Goal: Task Accomplishment & Management: Use online tool/utility

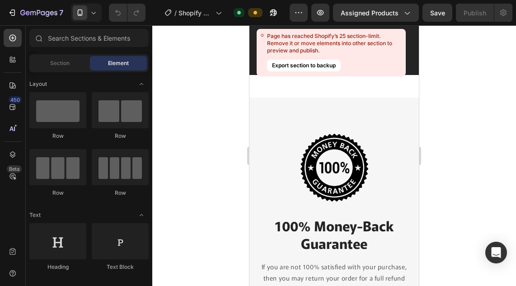
scroll to position [6612, 0]
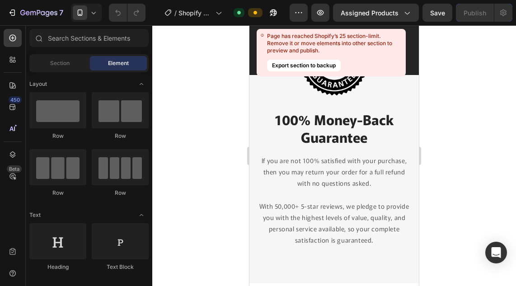
click at [436, 133] on div at bounding box center [334, 155] width 364 height 261
drag, startPoint x: 321, startPoint y: 128, endPoint x: 265, endPoint y: 142, distance: 57.0
click at [265, 142] on p "100% Money-Back Guarantee" at bounding box center [334, 128] width 154 height 35
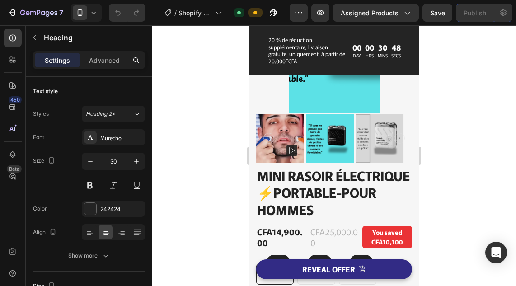
scroll to position [3227, 0]
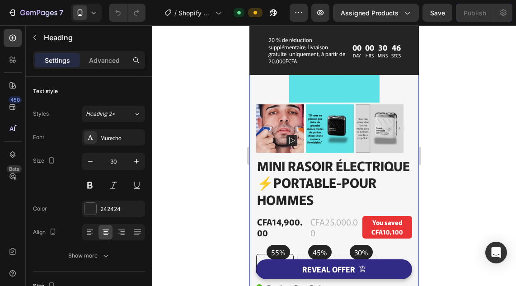
click at [223, 135] on div at bounding box center [334, 155] width 364 height 261
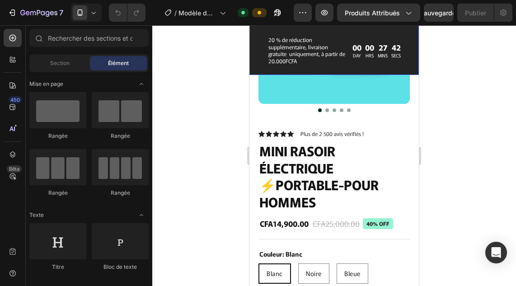
scroll to position [186, 0]
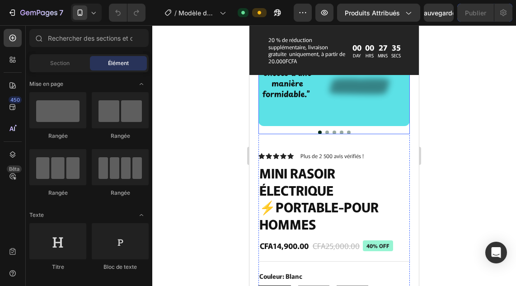
click at [307, 117] on img at bounding box center [334, 50] width 151 height 151
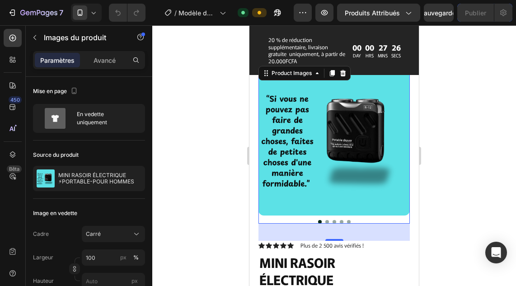
scroll to position [50, 0]
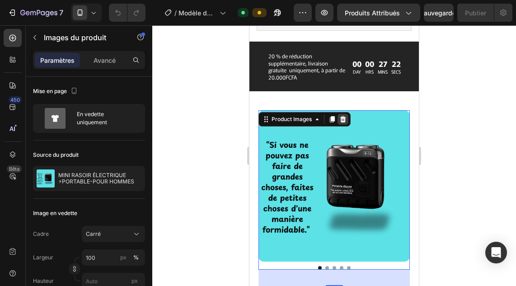
click at [345, 120] on icon at bounding box center [344, 119] width 6 height 6
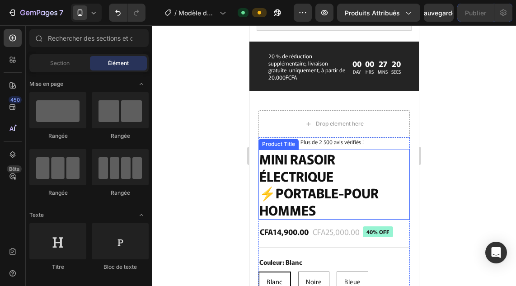
click at [350, 164] on h1 "MINI RASOIR ÉLECTRIQUE ⚡PORTABLE-POUR HOMMES" at bounding box center [334, 185] width 151 height 70
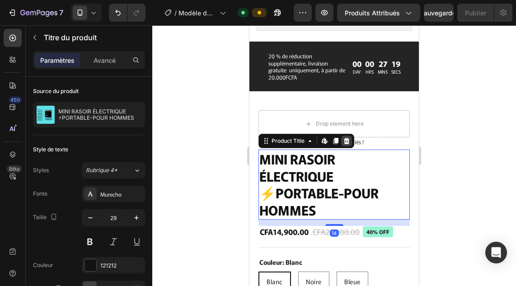
click at [343, 137] on div at bounding box center [346, 141] width 11 height 11
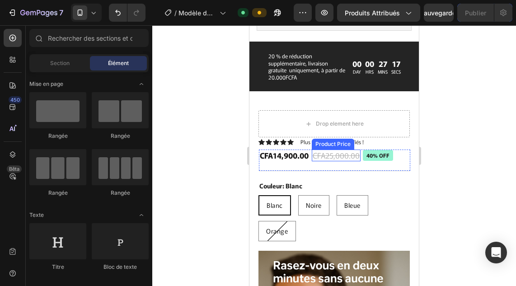
click at [342, 153] on div "CFA25,000.00" at bounding box center [336, 156] width 49 height 12
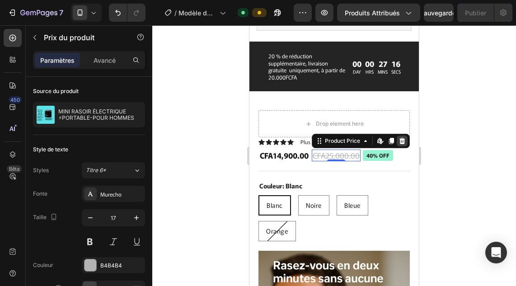
click at [404, 142] on icon at bounding box center [403, 141] width 6 height 6
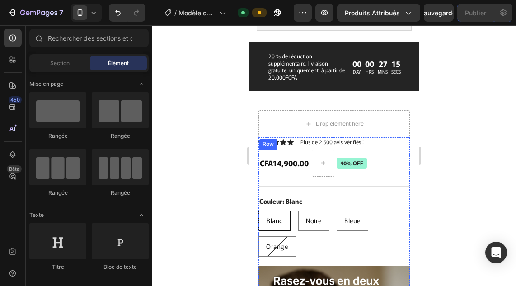
click at [369, 161] on div "CFA14,900.00 Product Price Product Price 40% off Product Badge Row" at bounding box center [334, 168] width 151 height 37
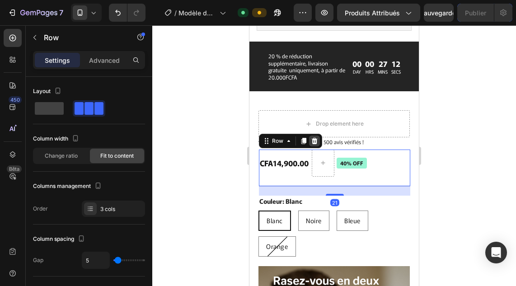
click at [317, 141] on icon at bounding box center [314, 140] width 7 height 7
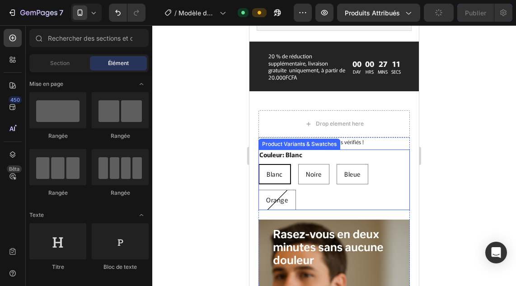
click at [329, 158] on div "Couleur: Blanc Blanc Blanc Blanc Noire Noire Noire Bleue Bleue Bleue Orange Ora…" at bounding box center [334, 180] width 151 height 61
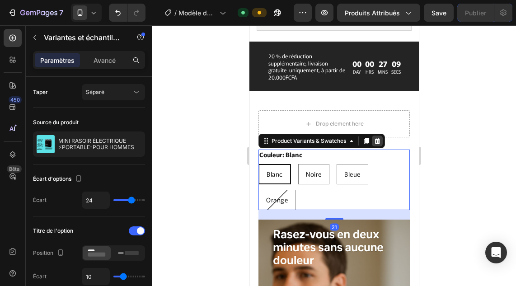
click at [376, 143] on icon at bounding box center [378, 141] width 6 height 6
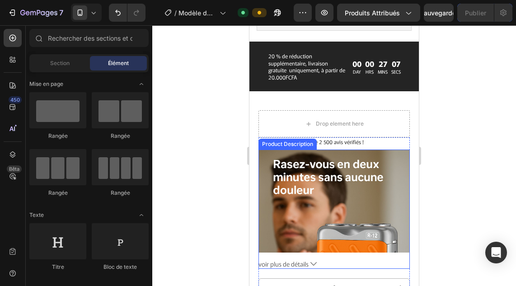
click at [372, 179] on img at bounding box center [334, 263] width 151 height 227
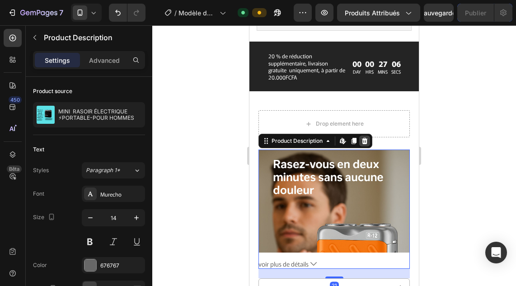
click at [363, 141] on icon at bounding box center [364, 140] width 7 height 7
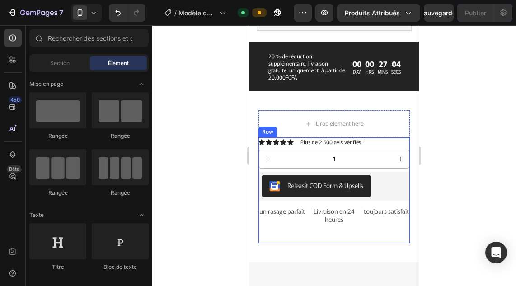
click at [340, 205] on div "Icon Icon Icon Icon Icon Icon List Plus de 2 500 avis vérifiés ! Text Block Row…" at bounding box center [334, 190] width 151 height 106
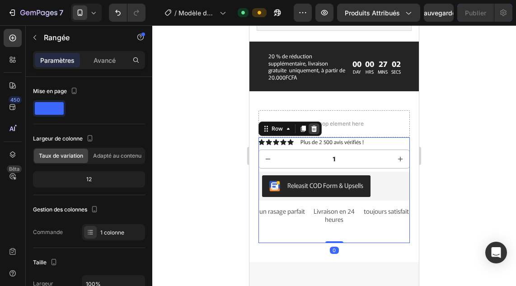
click at [314, 129] on icon at bounding box center [315, 129] width 6 height 6
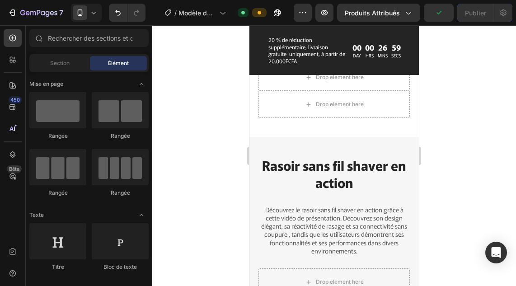
scroll to position [101, 0]
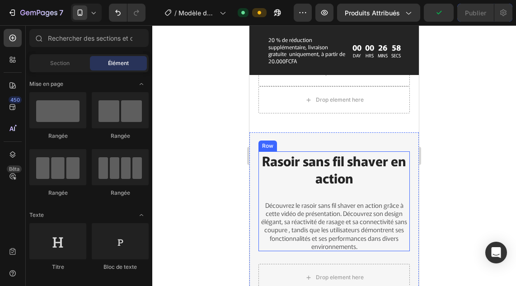
click at [308, 199] on div "Rasoir sans fil shaver en action Heading" at bounding box center [334, 175] width 151 height 48
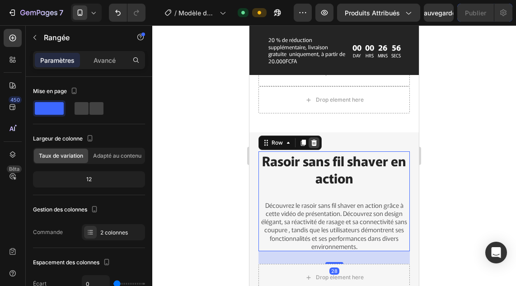
click at [314, 141] on icon at bounding box center [315, 143] width 6 height 6
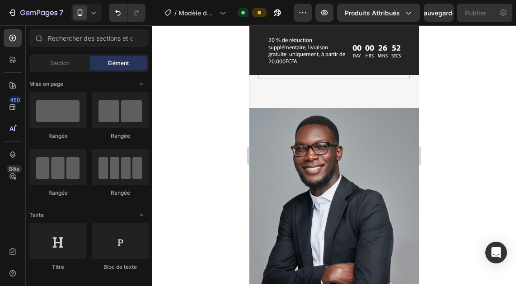
scroll to position [202, 0]
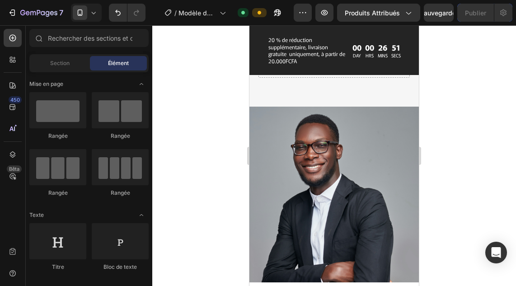
click at [304, 223] on img at bounding box center [335, 195] width 170 height 176
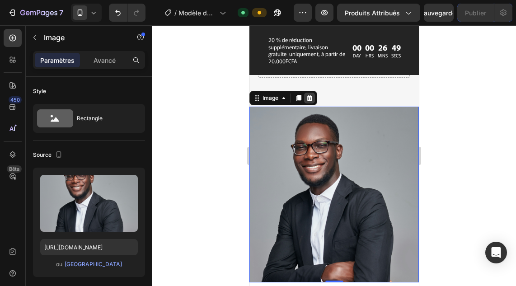
click at [308, 101] on icon at bounding box center [309, 98] width 7 height 7
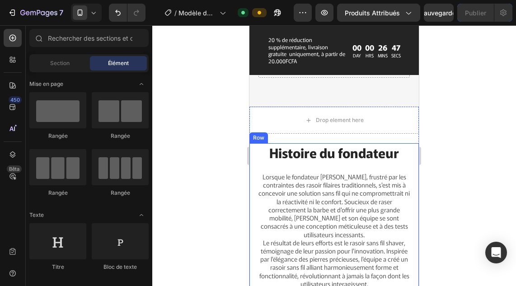
click at [297, 169] on div "Histoire du fondateur Heading Lorsque le fondateur [PERSON_NAME], frustré par l…" at bounding box center [334, 248] width 154 height 210
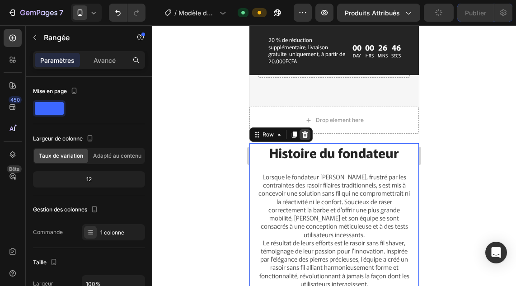
click at [303, 135] on icon at bounding box center [305, 134] width 7 height 7
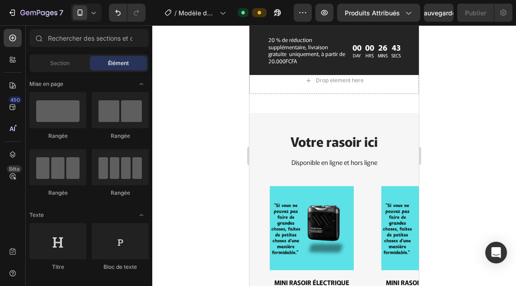
scroll to position [329, 0]
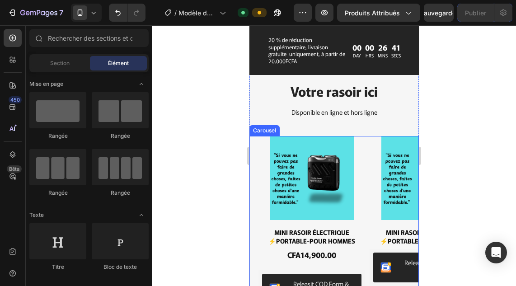
click at [369, 191] on div "Product Images MINI RASOIR ÉLECTRIQUE ⚡PORTABLE-POUR HOMMES Product Title CFA14…" at bounding box center [339, 223] width 161 height 175
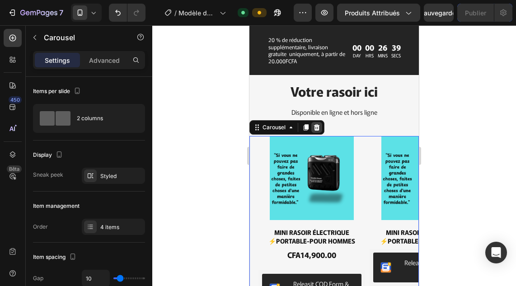
click at [320, 129] on icon at bounding box center [316, 127] width 7 height 7
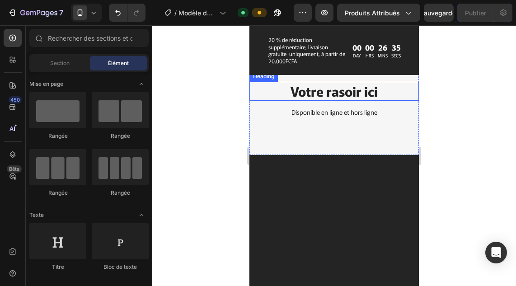
click at [289, 96] on h2 "Votre rasoir ici" at bounding box center [334, 91] width 151 height 19
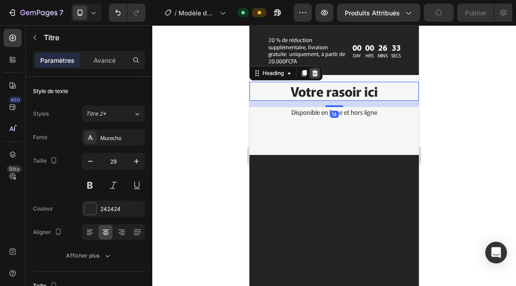
click at [315, 73] on icon at bounding box center [315, 73] width 7 height 7
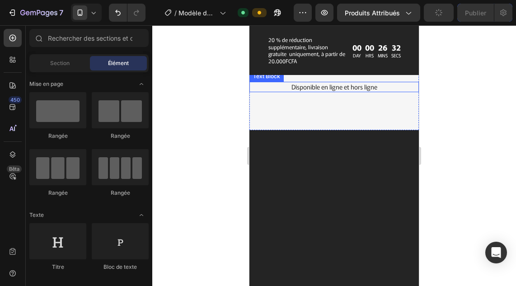
click at [293, 85] on p "Disponible en ligne et hors ligne" at bounding box center [335, 87] width 150 height 8
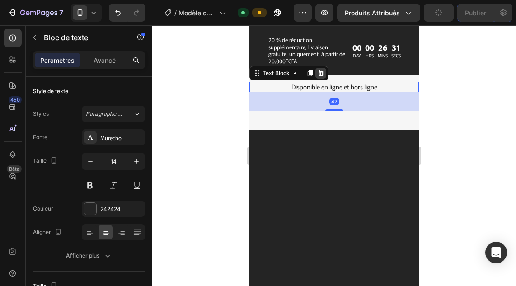
click at [323, 72] on icon at bounding box center [320, 73] width 7 height 7
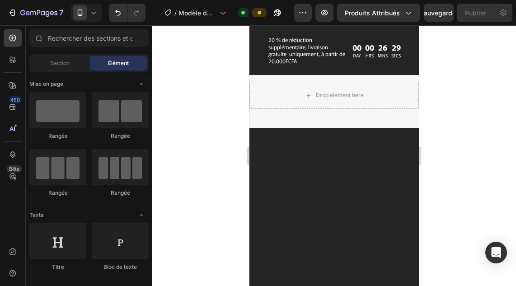
click at [301, 173] on div at bounding box center [334, 251] width 156 height 209
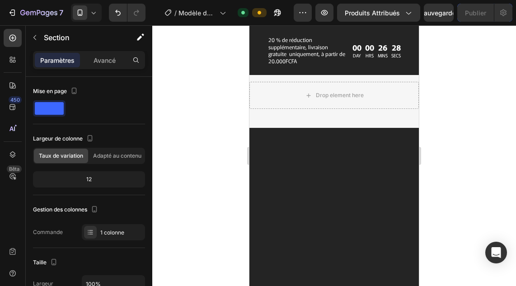
click at [303, 153] on div at bounding box center [334, 251] width 156 height 209
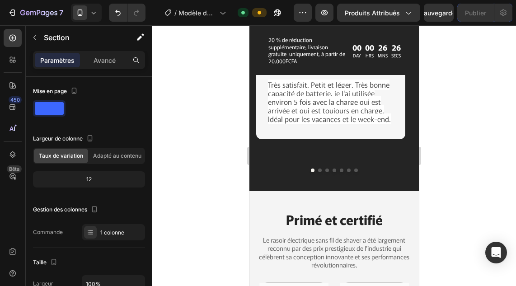
scroll to position [521, 0]
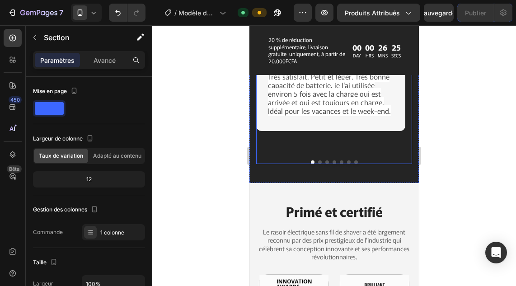
click at [272, 156] on div "Image [PERSON_NAME] | Abidjan Text Block Icon Icon Icon Icon Icon Icon List Ach…" at bounding box center [334, 82] width 156 height 165
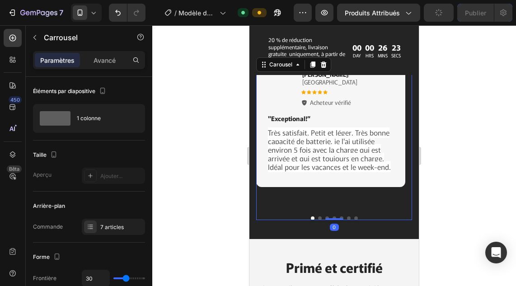
scroll to position [428, 0]
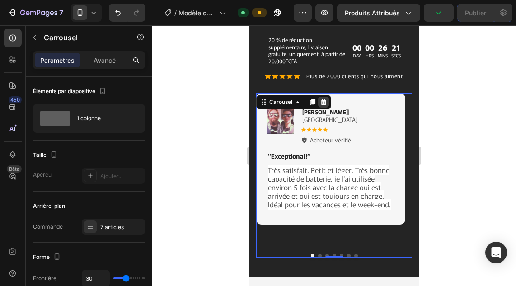
click at [324, 105] on icon at bounding box center [324, 102] width 6 height 6
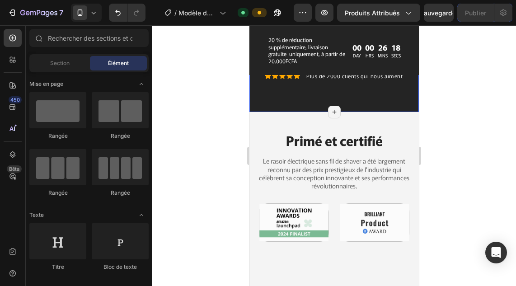
click at [319, 81] on div "Écoutez nos clients Heading Icon Icon Icon Icon Icon Icon List Plus de 2000 cli…" at bounding box center [334, 70] width 156 height 45
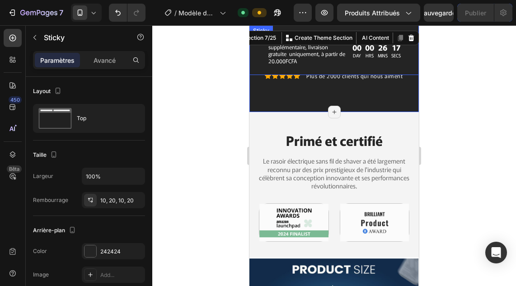
click at [316, 71] on div "20 % de réduction supplémentaire, livraison gratuite uniquement, à partir de 20…" at bounding box center [335, 50] width 170 height 50
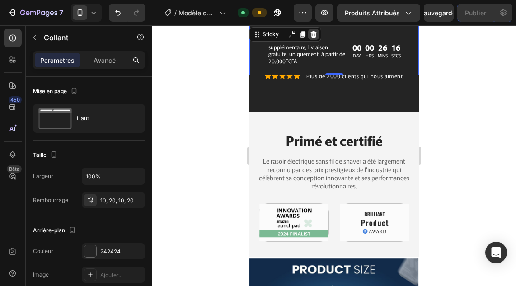
click at [313, 35] on icon at bounding box center [313, 34] width 7 height 7
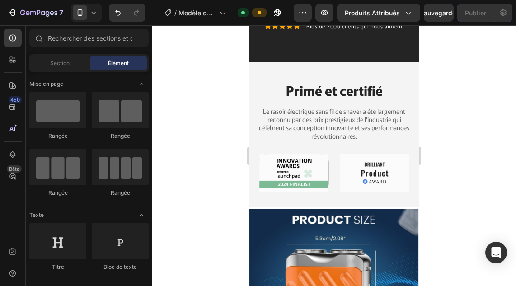
scroll to position [378, 0]
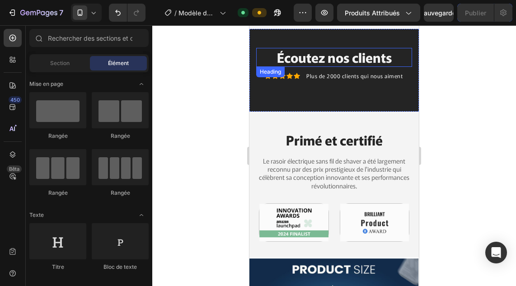
click at [316, 63] on h2 "Écoutez nos clients" at bounding box center [334, 57] width 156 height 19
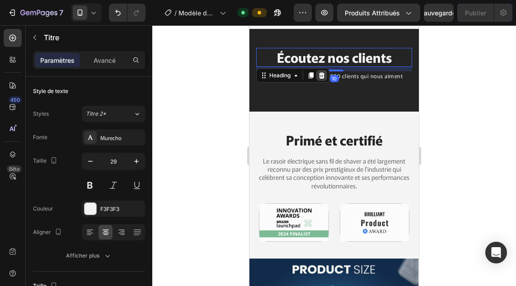
click at [322, 73] on icon at bounding box center [322, 75] width 6 height 6
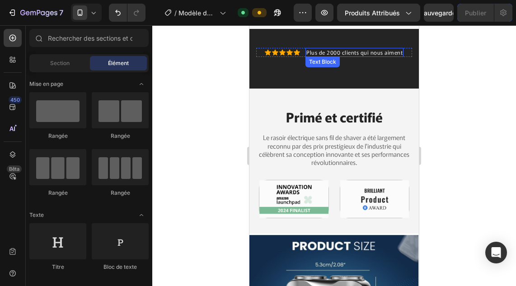
click at [322, 53] on p "Plus de 2000 clients qui nous aiment" at bounding box center [355, 52] width 96 height 7
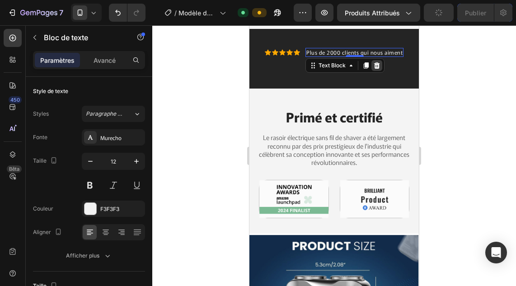
click at [374, 65] on icon at bounding box center [377, 65] width 6 height 6
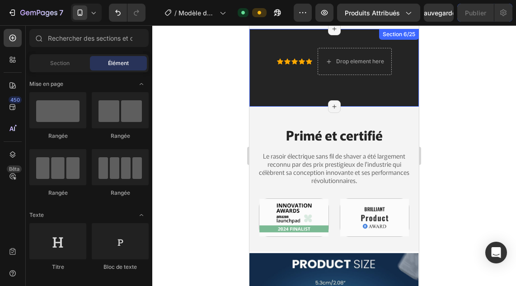
click at [331, 87] on div "Icon Icon Icon Icon Icon Icon List Drop element here Row" at bounding box center [334, 68] width 156 height 40
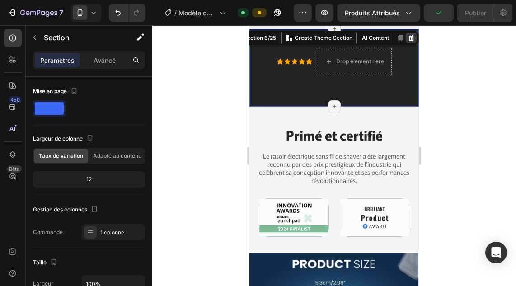
click at [409, 37] on icon at bounding box center [412, 38] width 6 height 6
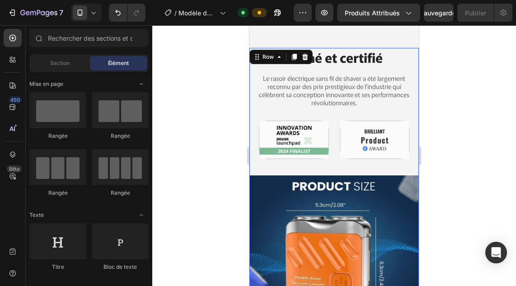
click at [411, 113] on div "[PERSON_NAME] et certifié Heading Le rasoir électrique sans fil de shaver a été…" at bounding box center [335, 110] width 170 height 124
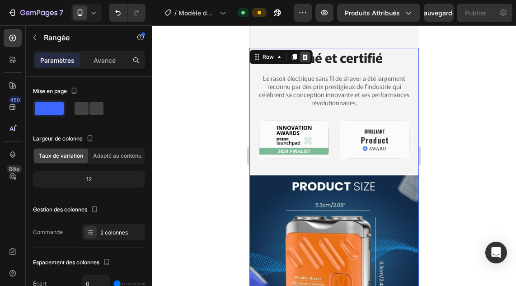
click at [307, 57] on icon at bounding box center [306, 57] width 6 height 6
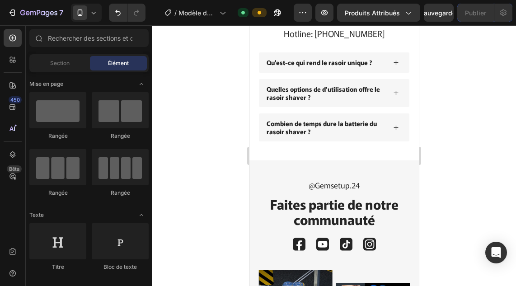
scroll to position [488, 0]
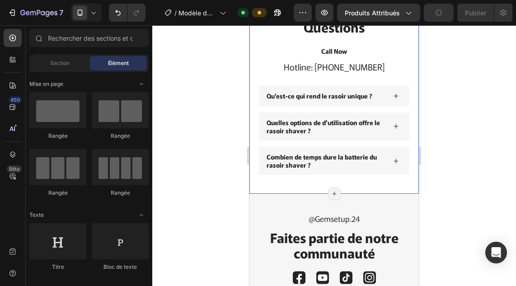
click at [409, 102] on div "Got Questions? Text Block Frequently Asked Questions Heading Call Now Text Bloc…" at bounding box center [335, 79] width 170 height 229
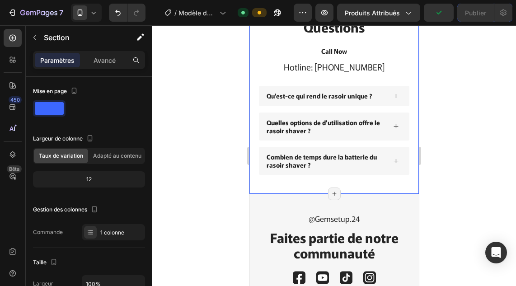
click at [405, 96] on div "Got Questions? Text Block Frequently Asked Questions Heading Call Now Text Bloc…" at bounding box center [335, 79] width 170 height 229
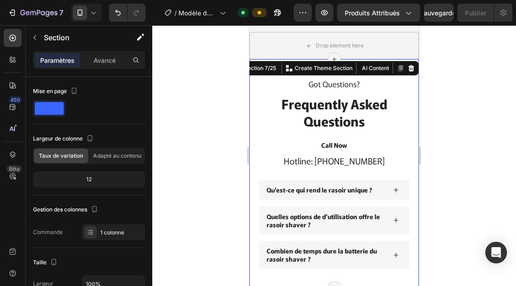
scroll to position [393, 0]
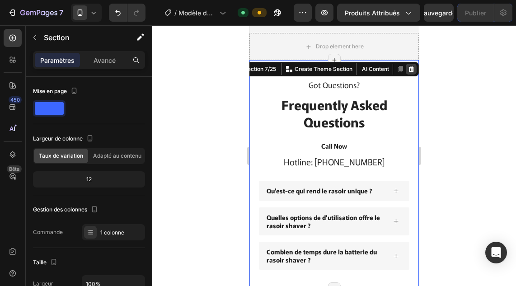
click at [408, 70] on icon at bounding box center [411, 69] width 7 height 7
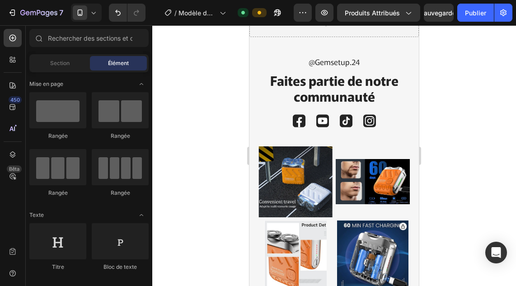
scroll to position [417, 0]
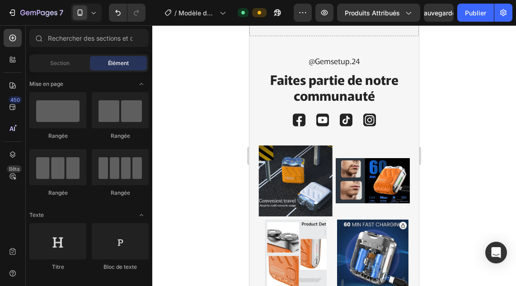
click at [402, 70] on div "@Gemsetup.24 Text Block Faites partie de notre communauté Heading Image Image I…" at bounding box center [334, 100] width 151 height 90
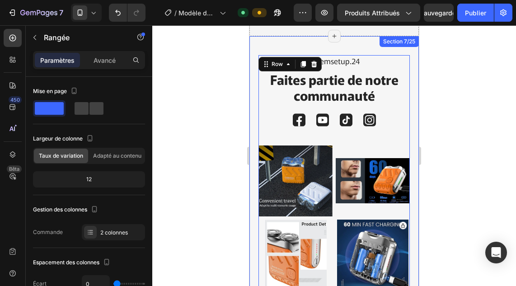
click at [407, 70] on div "@Gemsetup.24 Text Block Faites partie de notre communauté Heading Image Image I…" at bounding box center [335, 174] width 170 height 277
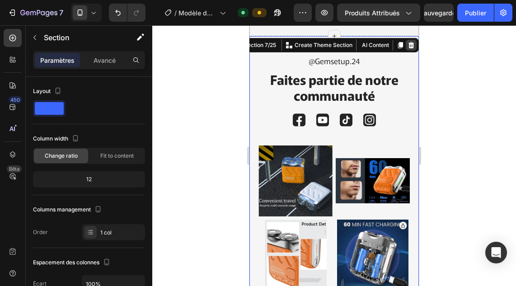
click at [409, 43] on icon at bounding box center [412, 45] width 6 height 6
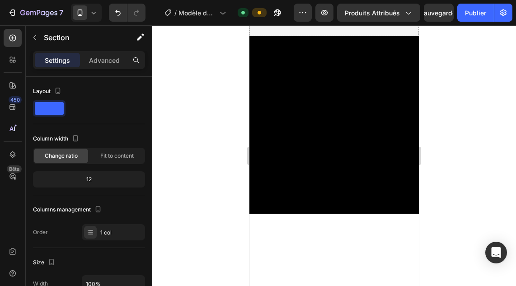
click at [412, 68] on div at bounding box center [335, 125] width 170 height 178
click at [403, 68] on div at bounding box center [334, 125] width 151 height 140
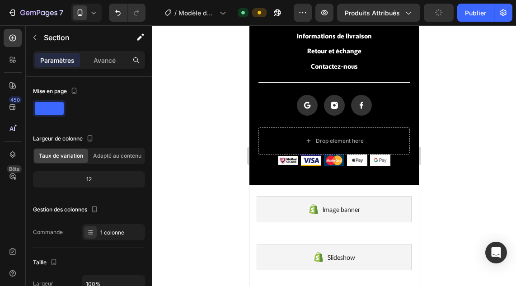
scroll to position [442, 0]
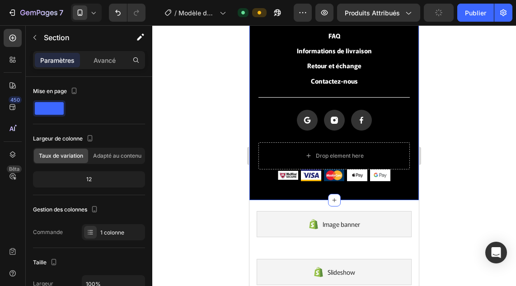
click at [410, 59] on div "FAQ Button Informations de livraison Button Retour et échange Button Contactez-…" at bounding box center [335, 105] width 170 height 189
click at [406, 57] on div "FAQ Button Informations de livraison Button Retour et échange Button Contactez-…" at bounding box center [335, 105] width 170 height 189
click at [407, 60] on div "FAQ Button Informations de livraison Button Retour et échange Button Contactez-…" at bounding box center [335, 105] width 170 height 189
click at [411, 62] on div "FAQ Button Informations de livraison Button Retour et échange Button Contactez-…" at bounding box center [335, 105] width 170 height 189
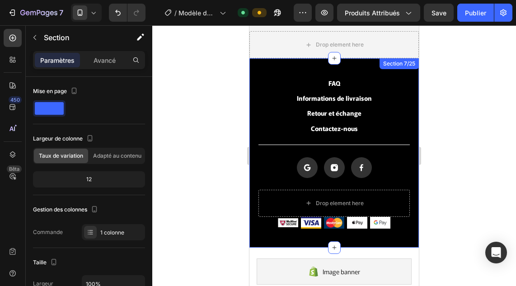
scroll to position [394, 0]
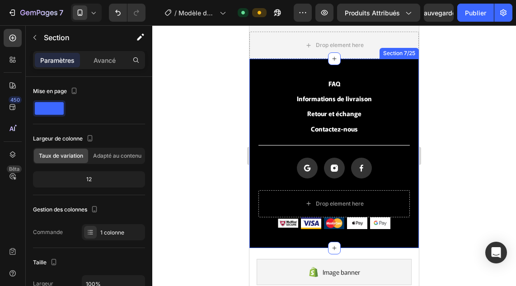
click at [386, 67] on div "FAQ Button Informations de livraison Button Retour et échange Button Contactez-…" at bounding box center [335, 153] width 170 height 189
click at [408, 161] on div "FAQ Button Informations de livraison Button Retour et échange Button Contactez-…" at bounding box center [335, 153] width 170 height 189
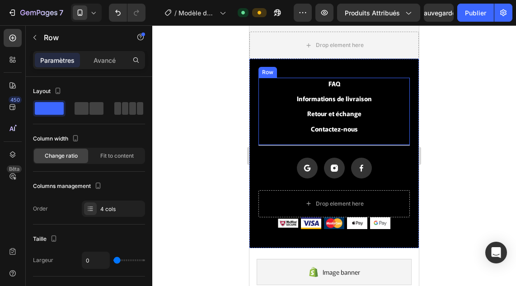
click at [379, 119] on div "FAQ Button Informations de livraison Button Retour et échange Button Contactez-…" at bounding box center [334, 112] width 151 height 68
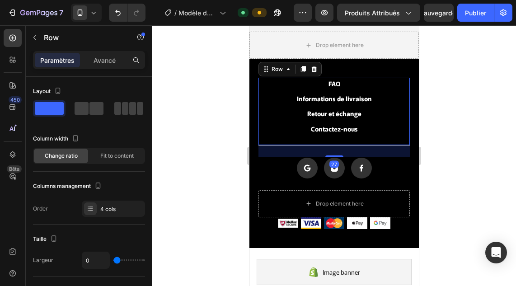
click at [312, 67] on icon at bounding box center [314, 69] width 7 height 7
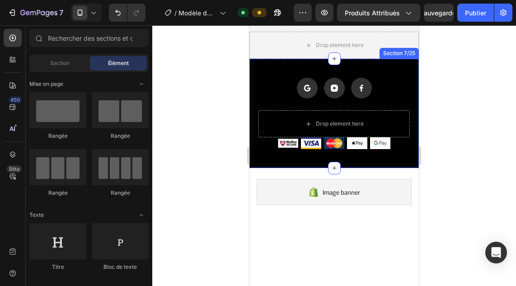
click at [370, 74] on div "Icon Icon Icon Icon List Drop element here Image Image Image Image Image Row Ro…" at bounding box center [335, 113] width 170 height 109
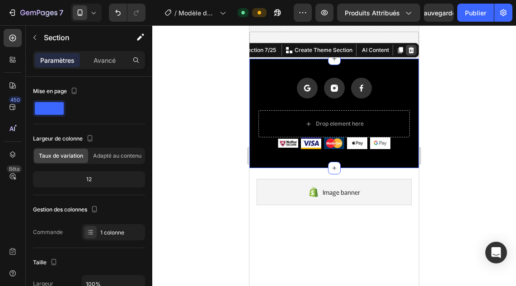
click at [409, 52] on icon at bounding box center [412, 50] width 6 height 6
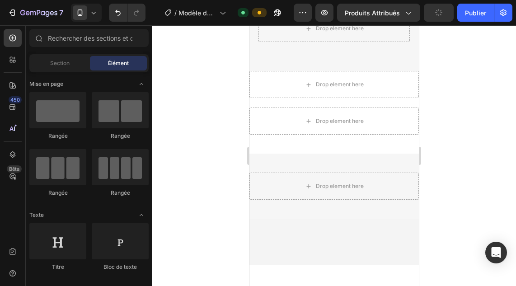
scroll to position [0, 0]
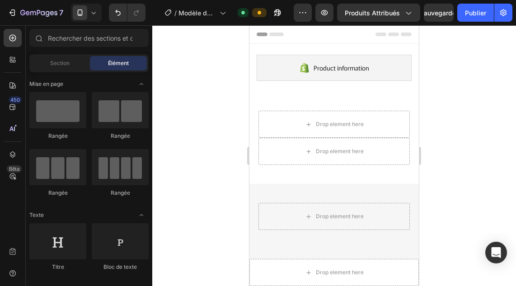
drag, startPoint x: 235, startPoint y: 43, endPoint x: 166, endPoint y: 35, distance: 70.0
click at [13, 38] on icon at bounding box center [12, 38] width 7 height 7
click at [14, 40] on icon at bounding box center [12, 38] width 7 height 7
click at [14, 43] on div at bounding box center [13, 38] width 18 height 18
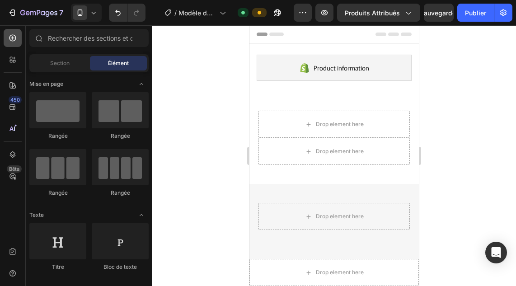
click at [14, 43] on div at bounding box center [13, 38] width 18 height 18
click at [15, 66] on div at bounding box center [13, 60] width 18 height 18
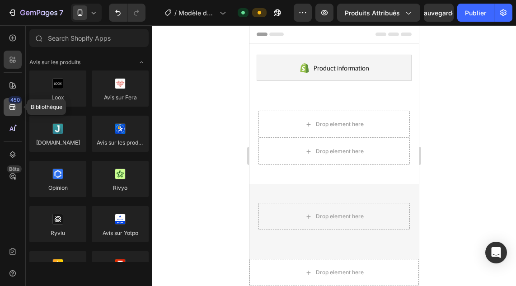
click at [12, 100] on font "450" at bounding box center [14, 100] width 9 height 6
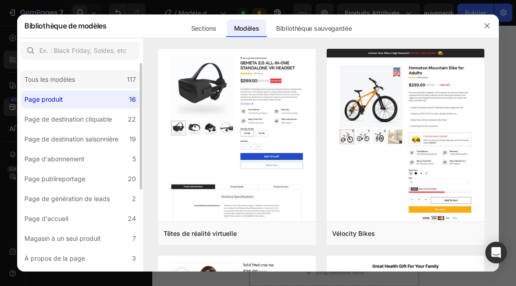
click at [110, 86] on div "Tous les modèles 117" at bounding box center [80, 80] width 119 height 18
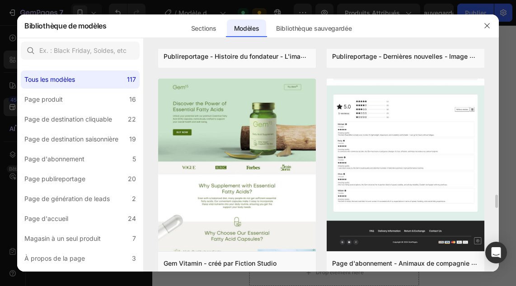
scroll to position [2266, 0]
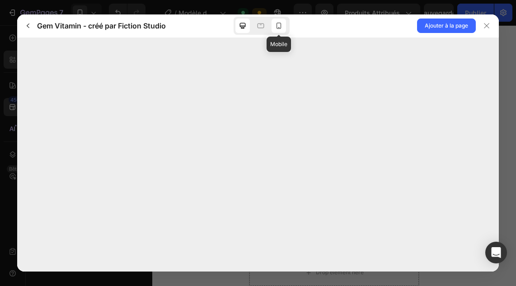
click at [277, 24] on icon at bounding box center [279, 26] width 5 height 6
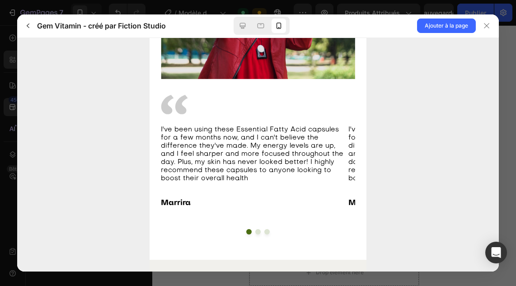
scroll to position [1577, 0]
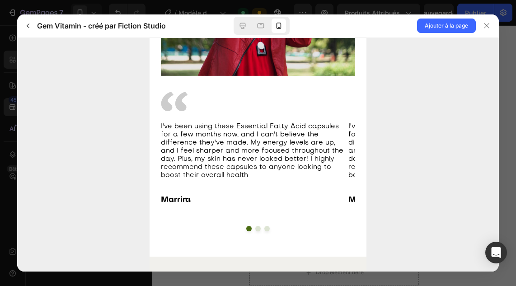
click at [255, 226] on button "dot" at bounding box center [257, 228] width 5 height 5
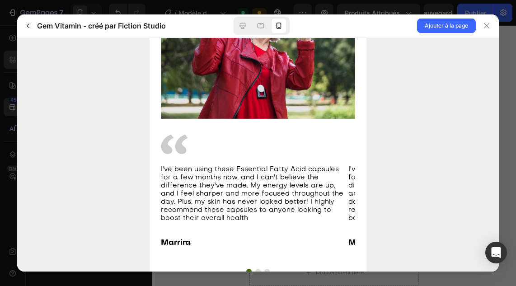
scroll to position [1534, 0]
click at [255, 269] on button "dot" at bounding box center [257, 271] width 5 height 5
click at [264, 269] on button "dot" at bounding box center [266, 271] width 5 height 5
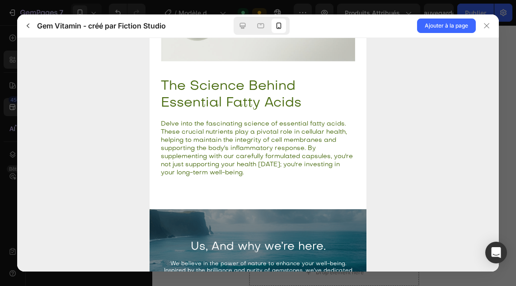
scroll to position [2409, 0]
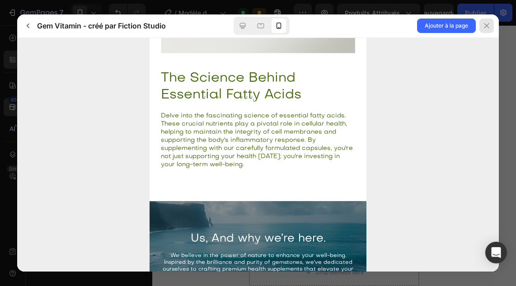
click at [485, 28] on icon at bounding box center [486, 25] width 5 height 5
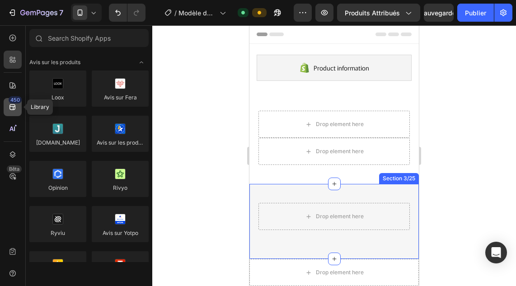
click at [13, 103] on font "450" at bounding box center [14, 100] width 9 height 6
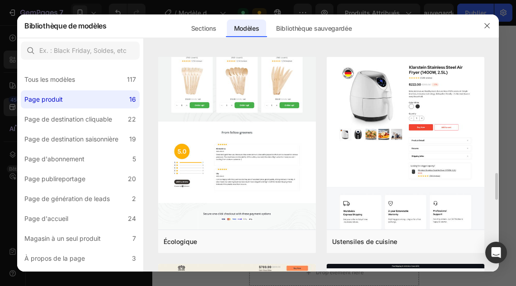
scroll to position [1031, 0]
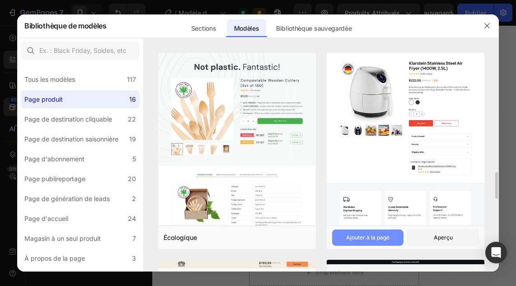
click at [382, 236] on font "Ajouter à la page" at bounding box center [367, 237] width 43 height 7
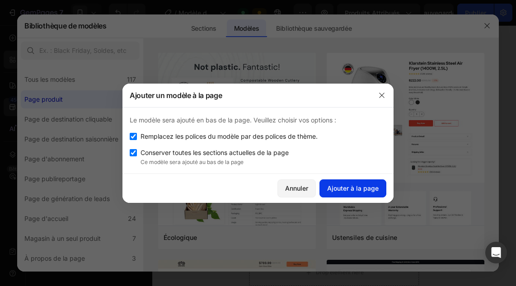
click at [356, 188] on font "Ajouter à la page" at bounding box center [353, 189] width 52 height 8
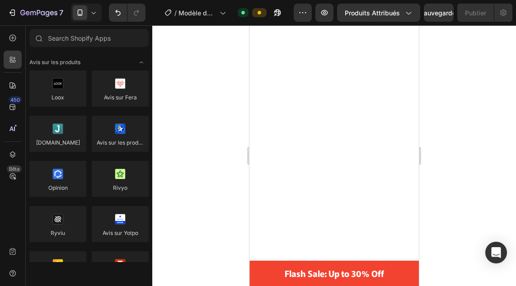
scroll to position [0, 0]
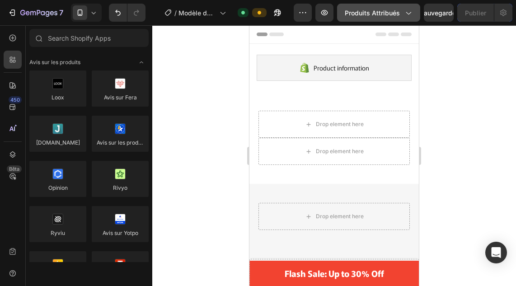
click at [401, 14] on div "Produits attribués" at bounding box center [379, 12] width 68 height 9
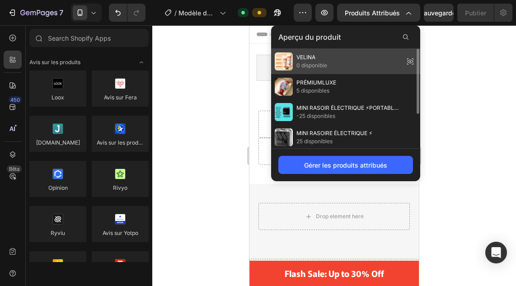
click at [314, 62] on font "0 disponible" at bounding box center [312, 65] width 31 height 7
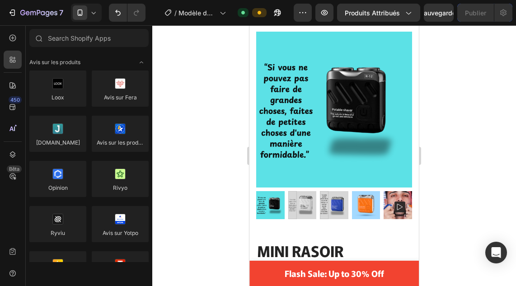
scroll to position [5126, 0]
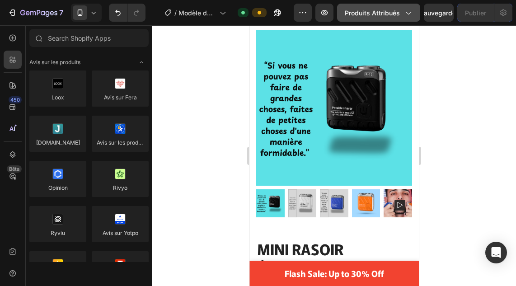
click at [409, 11] on icon "button" at bounding box center [408, 12] width 9 height 9
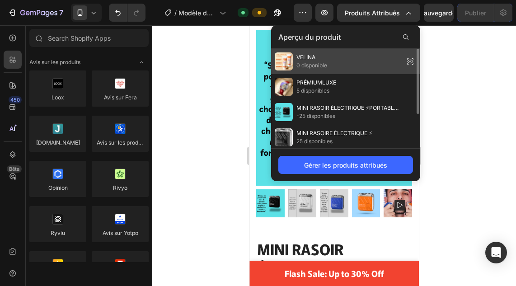
click at [411, 62] on icon at bounding box center [410, 61] width 13 height 13
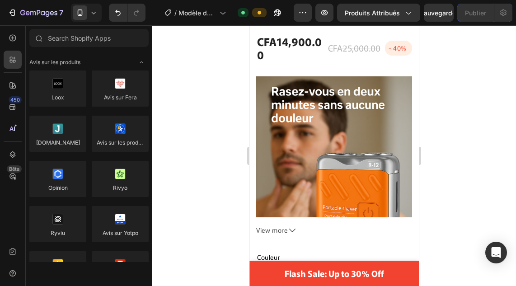
scroll to position [5442, 0]
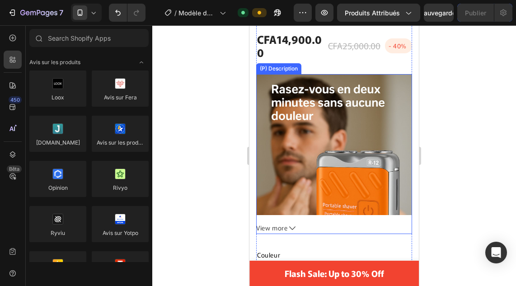
click at [292, 227] on icon at bounding box center [292, 229] width 6 height 4
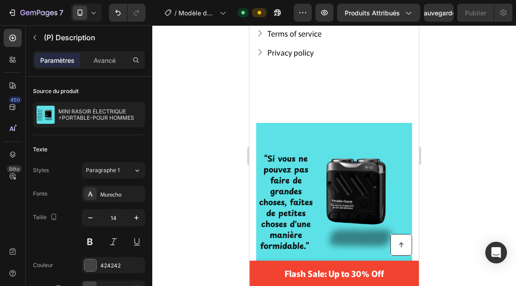
scroll to position [5023, 0]
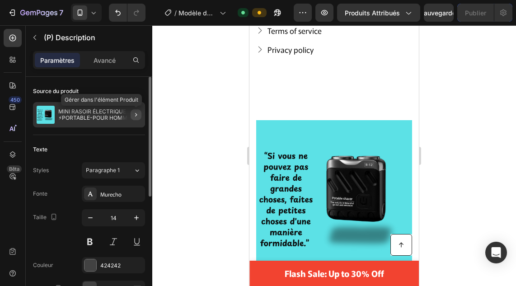
click at [133, 113] on icon "button" at bounding box center [135, 114] width 7 height 7
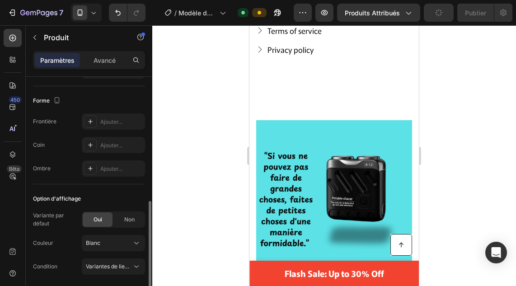
scroll to position [294, 0]
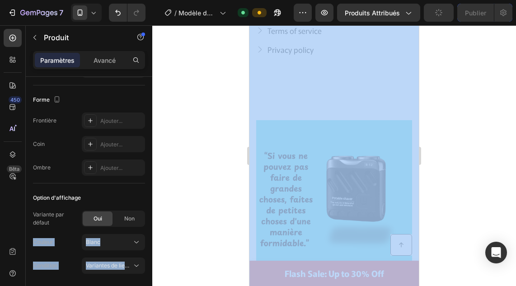
drag, startPoint x: 124, startPoint y: 228, endPoint x: 9, endPoint y: -9, distance: 263.7
click at [9, 0] on html "7 / Modèle de produit original Shopify Défaut Aperçu Produits attribués Publier…" at bounding box center [258, 0] width 516 height 0
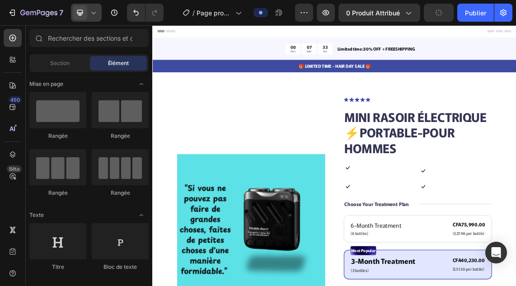
click at [96, 18] on div at bounding box center [86, 13] width 31 height 18
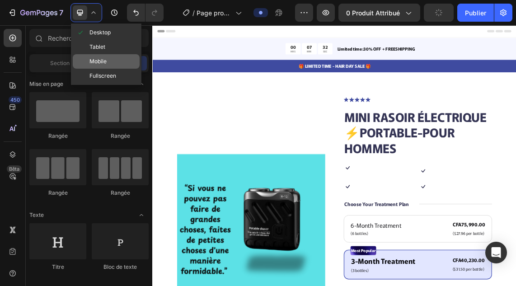
click at [98, 60] on span "Mobile" at bounding box center [98, 61] width 17 height 9
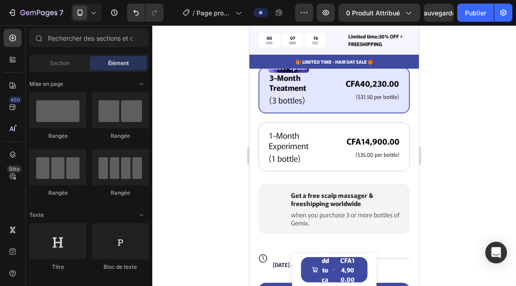
scroll to position [516, 0]
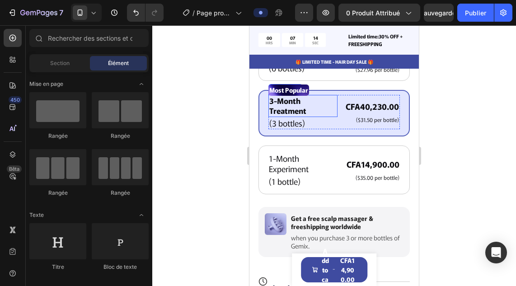
click at [289, 109] on p "3-Month Treatment" at bounding box center [303, 106] width 67 height 20
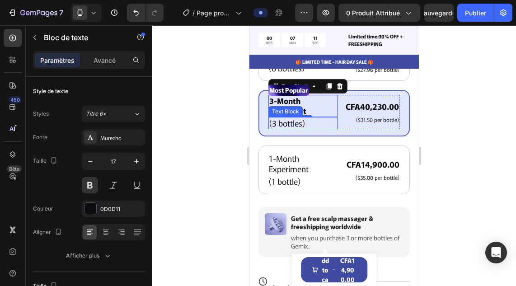
click at [283, 126] on p "(3 bottles)" at bounding box center [303, 123] width 67 height 10
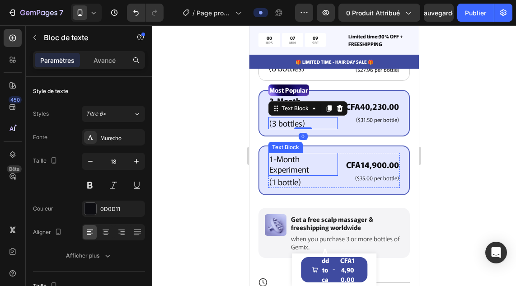
click at [287, 159] on p "1-Month Experiment" at bounding box center [304, 164] width 68 height 21
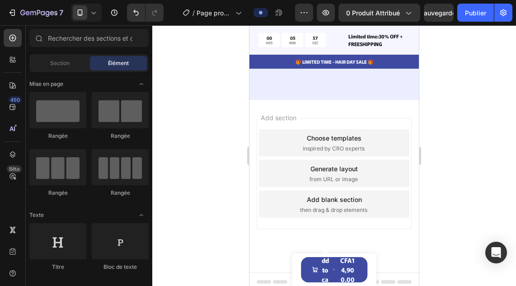
scroll to position [3508, 0]
